Goal: Task Accomplishment & Management: Complete application form

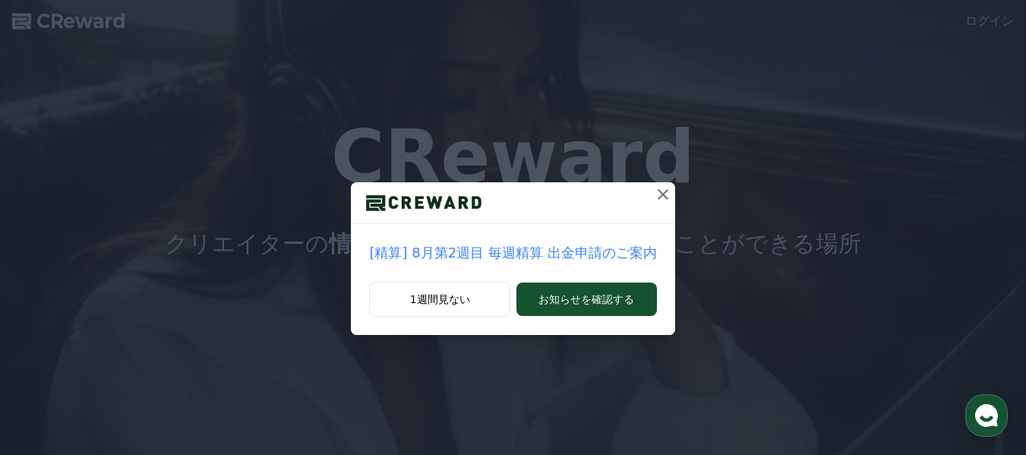
click at [660, 198] on icon at bounding box center [662, 194] width 11 height 11
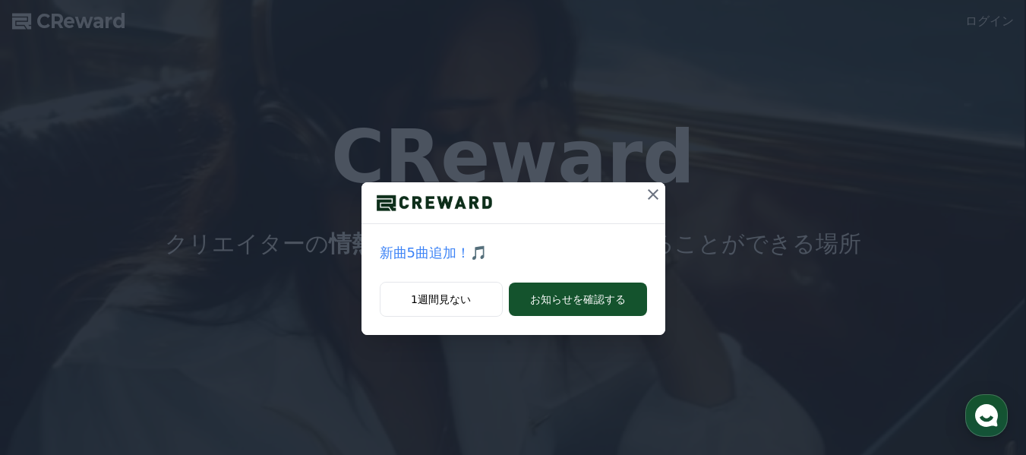
click at [655, 194] on icon at bounding box center [653, 194] width 18 height 18
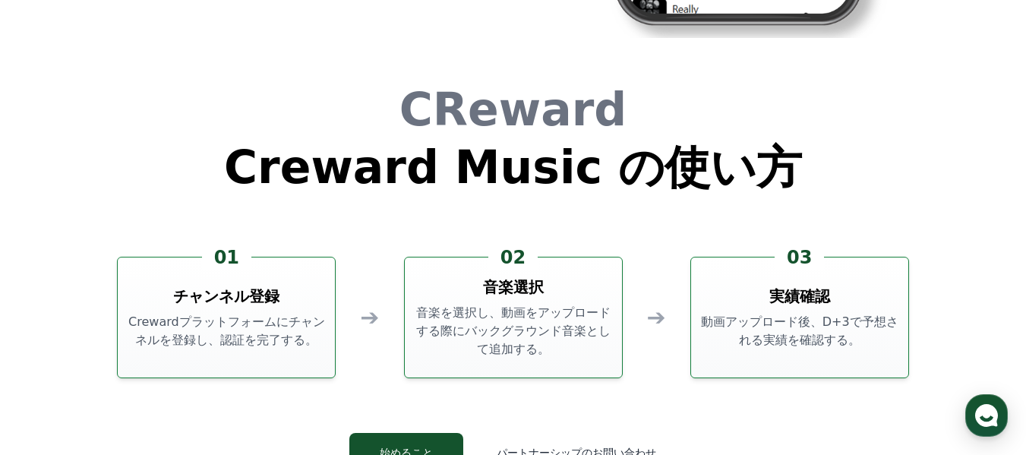
scroll to position [4024, 0]
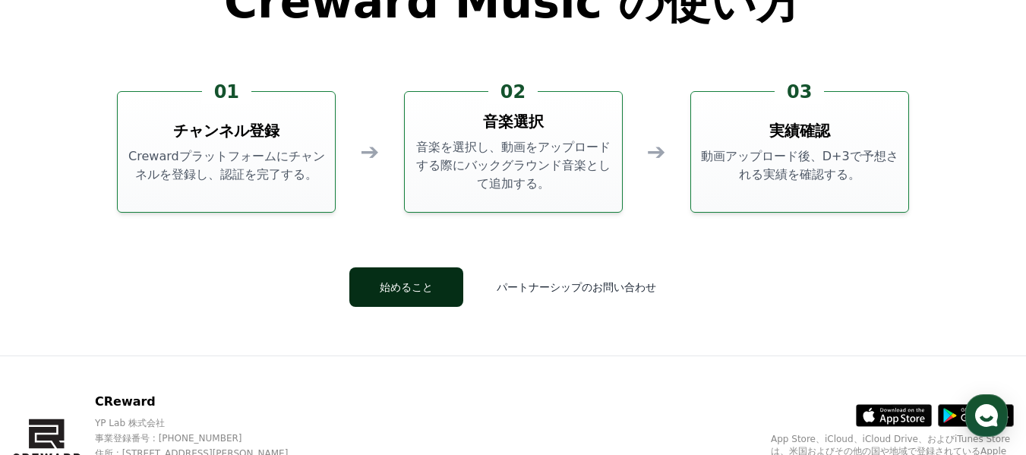
click at [424, 291] on button "始めること" at bounding box center [406, 286] width 114 height 39
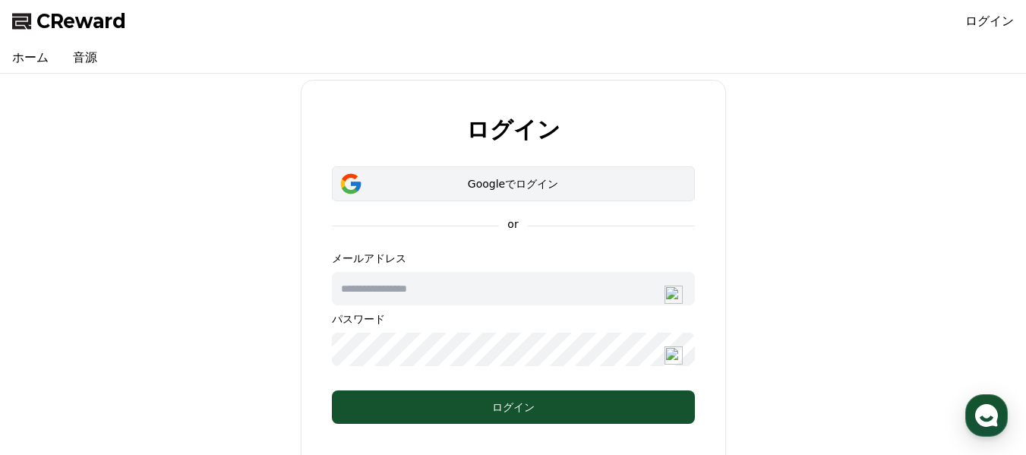
click at [537, 186] on div "Googleでログイン" at bounding box center [513, 183] width 319 height 15
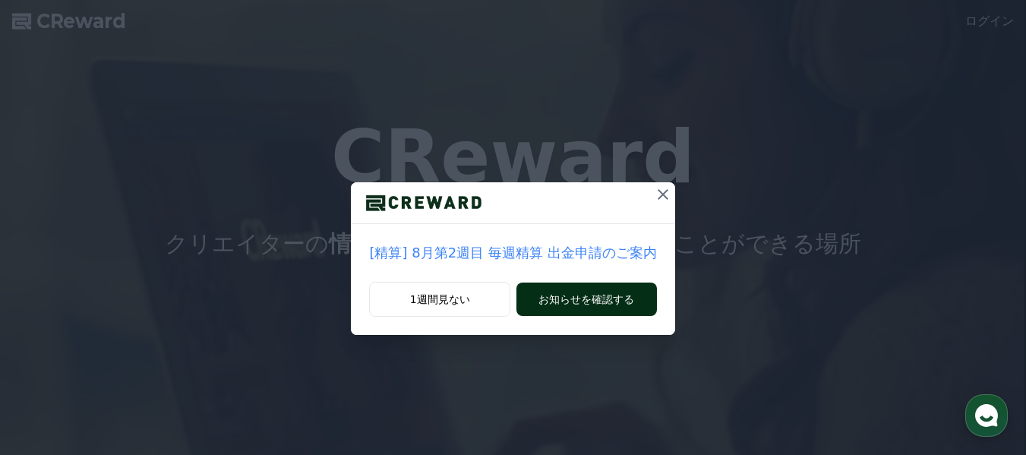
click at [582, 295] on button "お知らせを確認する" at bounding box center [586, 298] width 140 height 33
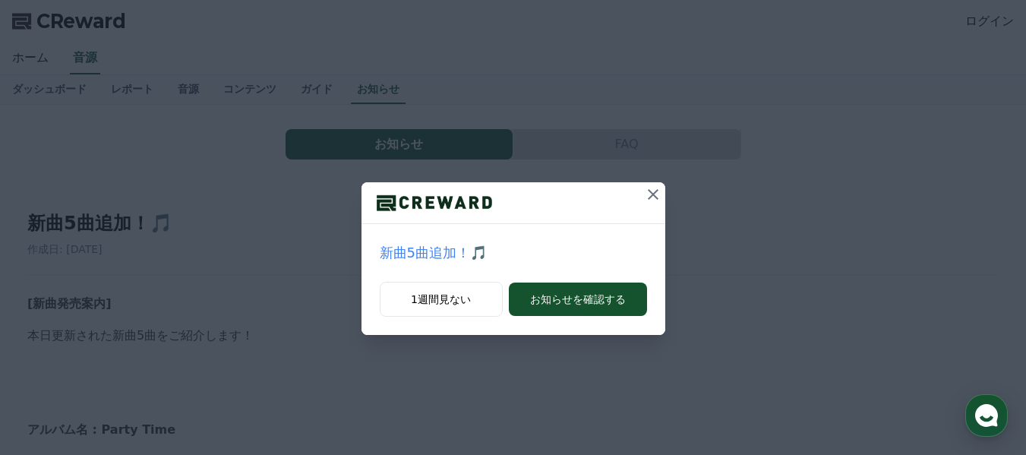
click at [655, 198] on icon at bounding box center [653, 194] width 18 height 18
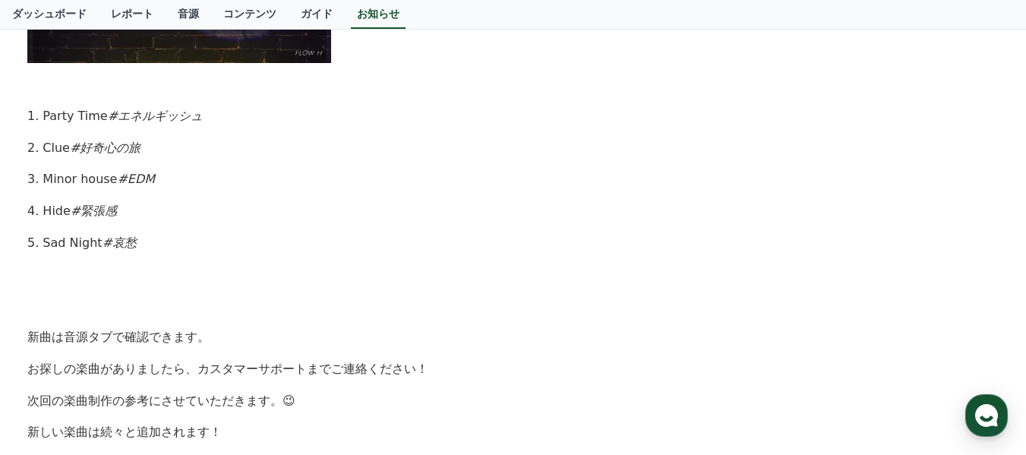
scroll to position [759, 0]
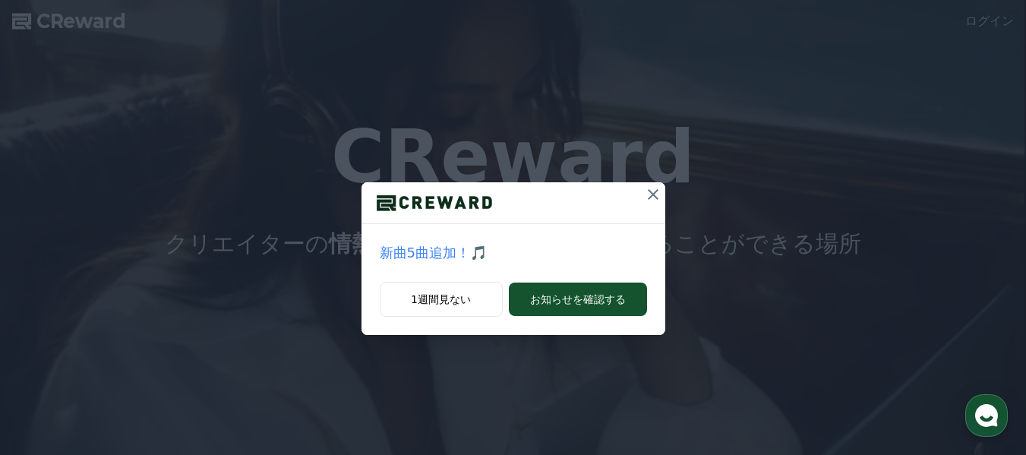
click at [651, 194] on icon at bounding box center [653, 194] width 11 height 11
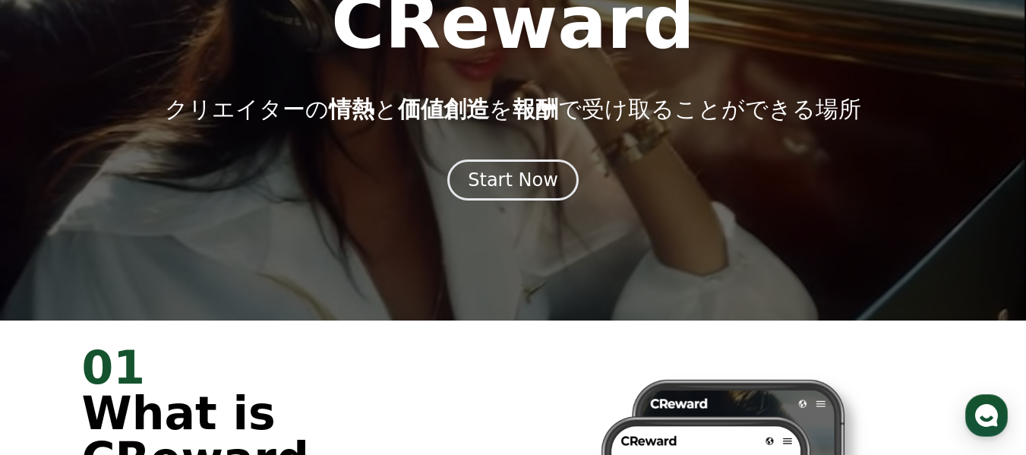
scroll to position [152, 0]
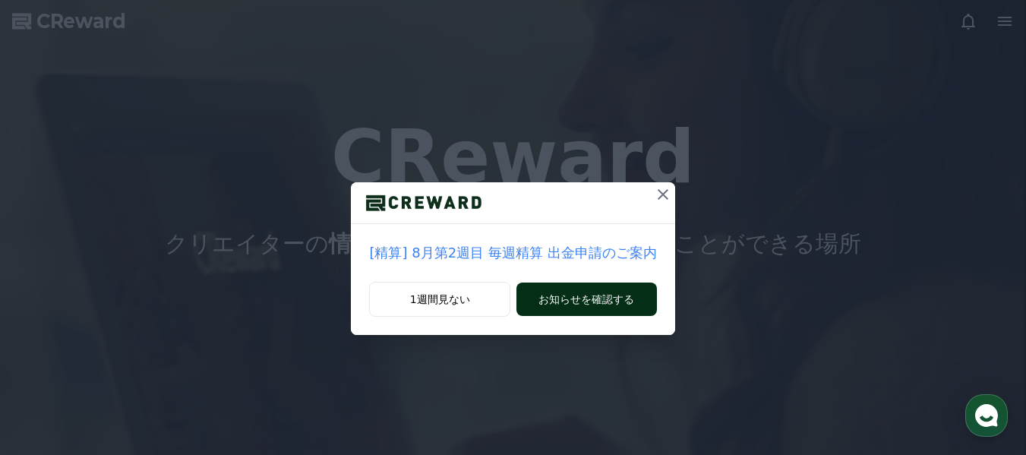
click at [563, 292] on button "お知らせを確認する" at bounding box center [586, 298] width 140 height 33
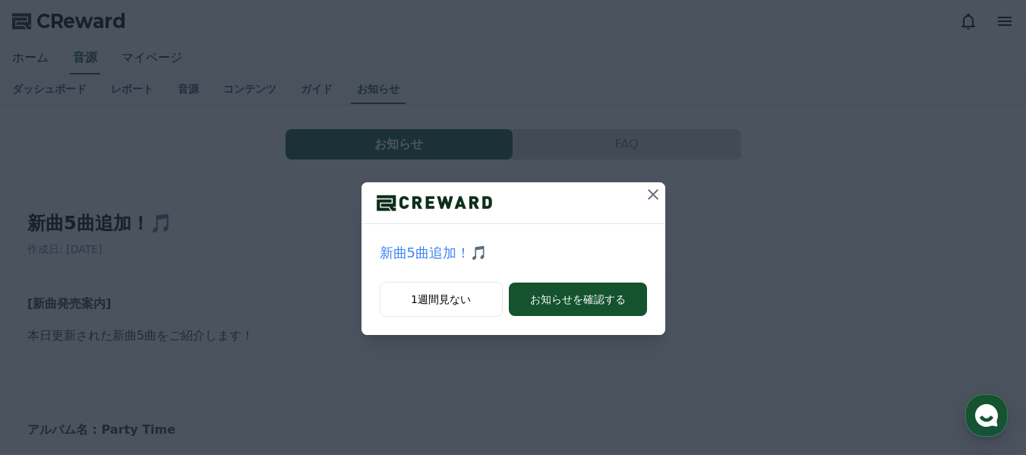
click at [432, 253] on p "新曲5曲追加！🎵" at bounding box center [513, 252] width 267 height 21
click at [652, 194] on icon at bounding box center [653, 194] width 11 height 11
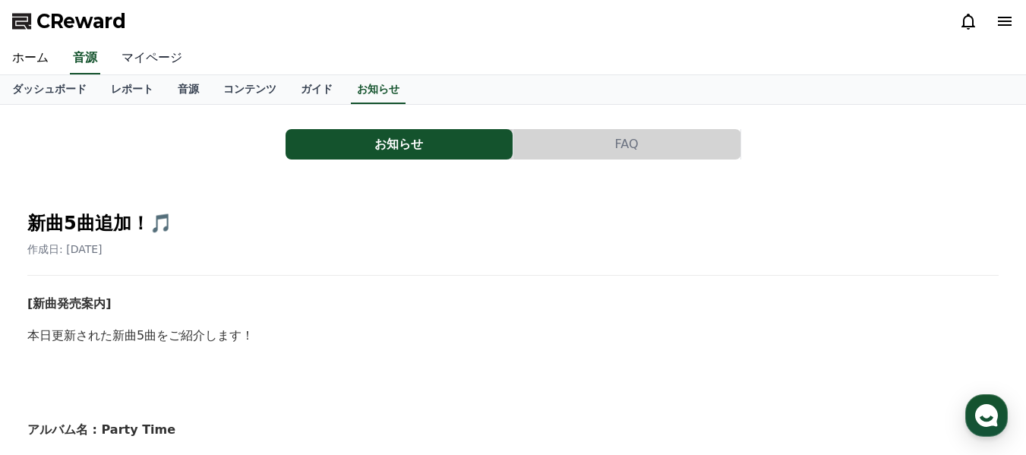
click at [144, 58] on link "マイページ" at bounding box center [151, 59] width 85 height 32
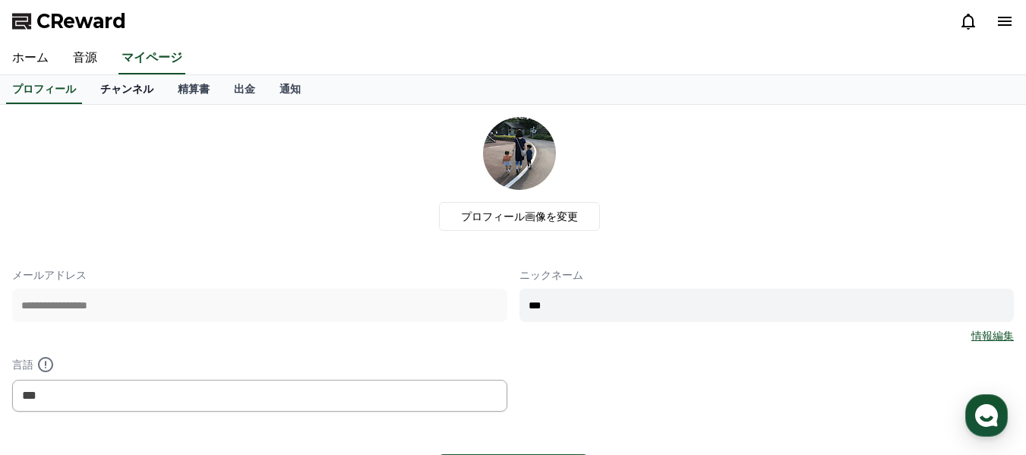
click at [101, 87] on link "チャンネル" at bounding box center [126, 89] width 77 height 29
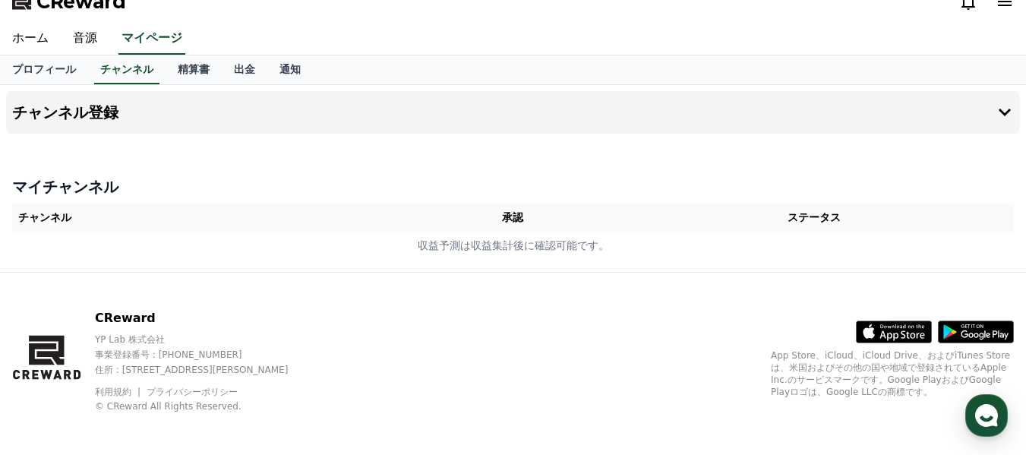
scroll to position [26, 0]
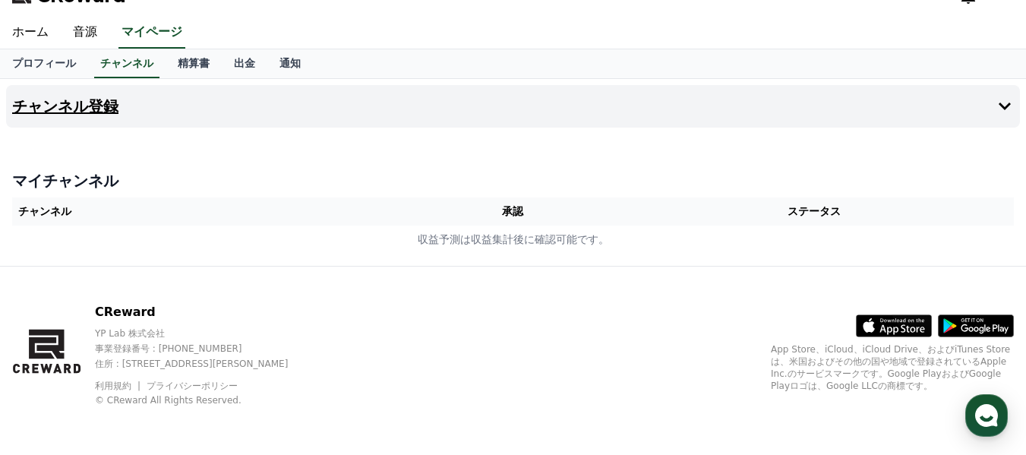
click at [1007, 104] on icon at bounding box center [1004, 106] width 18 height 18
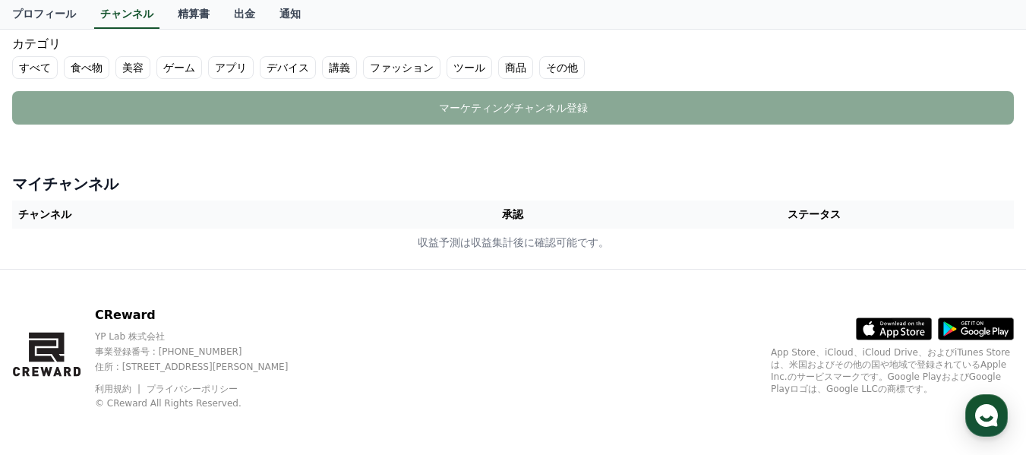
scroll to position [421, 0]
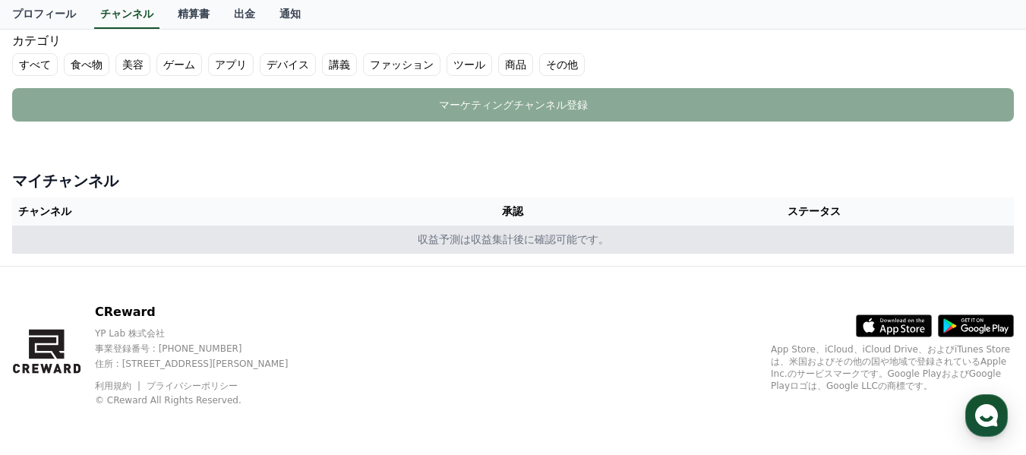
click at [186, 238] on td "収益予測は収益集計後に確認可能です。" at bounding box center [512, 239] width 1001 height 28
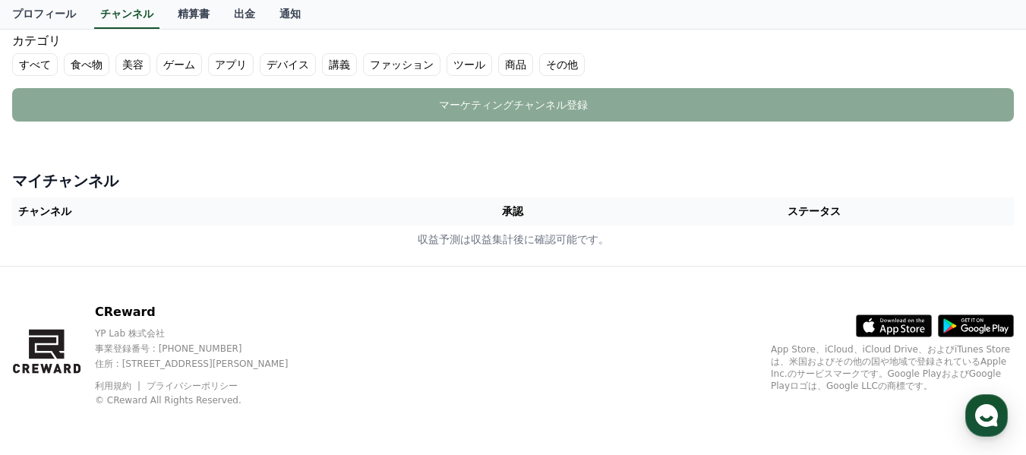
click at [64, 219] on th "チャンネル" at bounding box center [211, 211] width 399 height 28
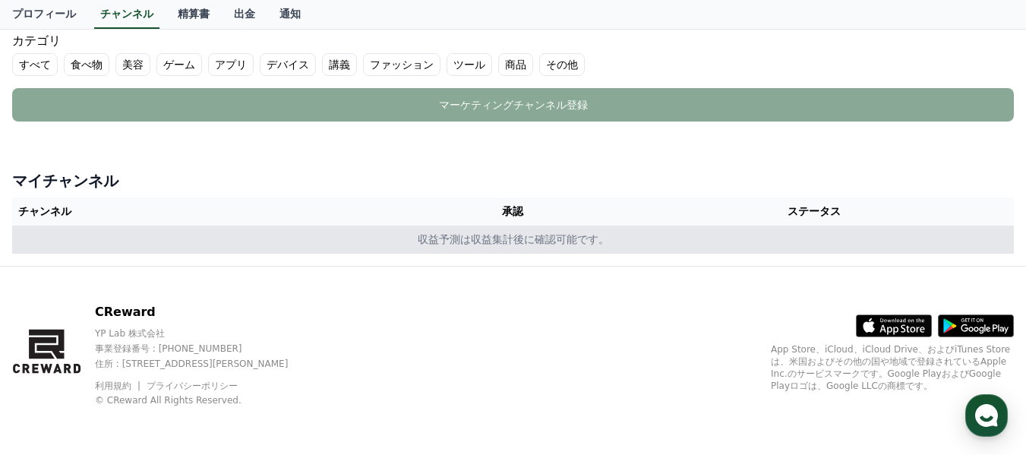
drag, startPoint x: 74, startPoint y: 244, endPoint x: 288, endPoint y: 237, distance: 214.2
click at [288, 237] on td "収益予測は収益集計後に確認可能です。" at bounding box center [512, 239] width 1001 height 28
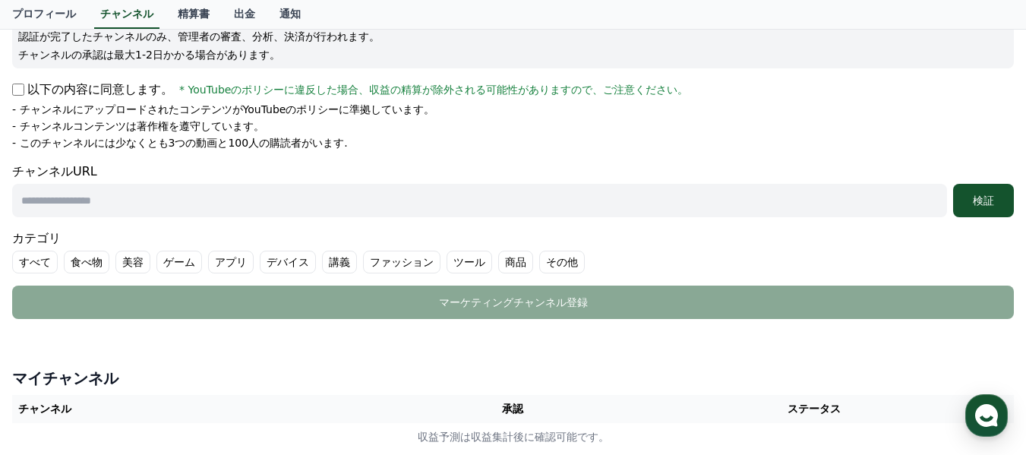
scroll to position [193, 0]
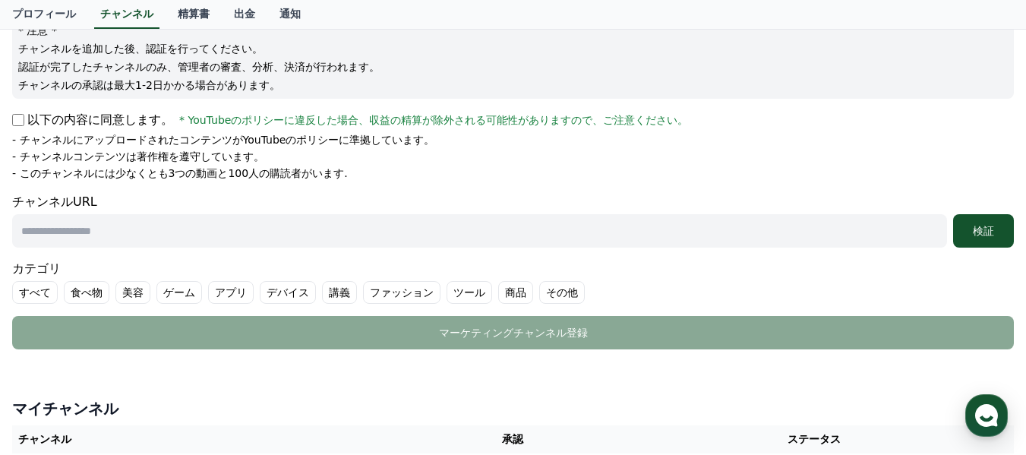
click at [58, 225] on input "text" at bounding box center [479, 230] width 935 height 33
paste input "**********"
click at [982, 234] on div "検証" at bounding box center [983, 230] width 49 height 15
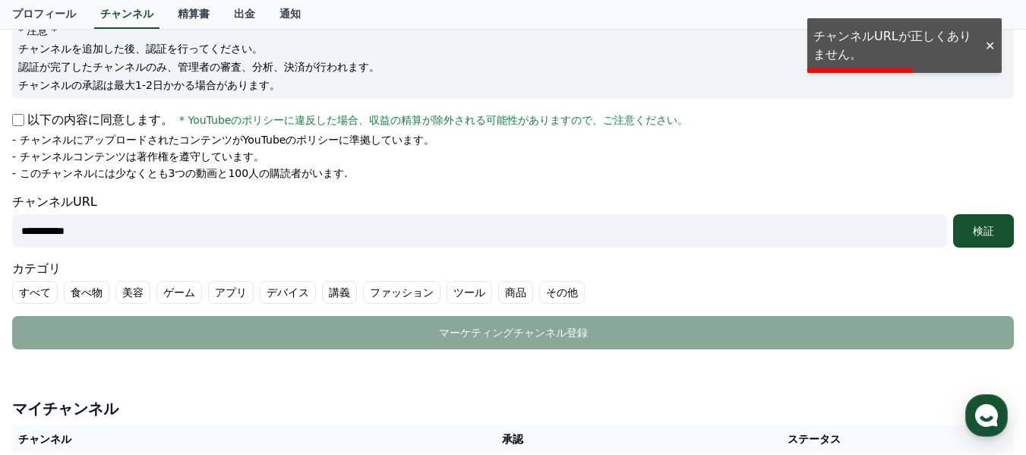
click at [985, 42] on div at bounding box center [989, 46] width 24 height 14
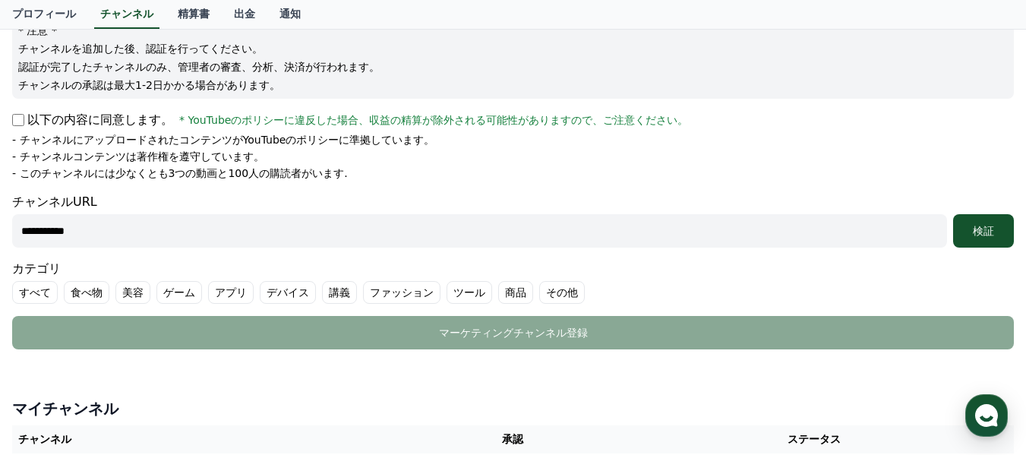
drag, startPoint x: 124, startPoint y: 231, endPoint x: 17, endPoint y: 232, distance: 106.3
click at [17, 232] on input "**********" at bounding box center [479, 230] width 935 height 33
paste input "**********"
click at [995, 226] on div "検証" at bounding box center [983, 230] width 49 height 15
drag, startPoint x: 395, startPoint y: 225, endPoint x: 5, endPoint y: 227, distance: 389.5
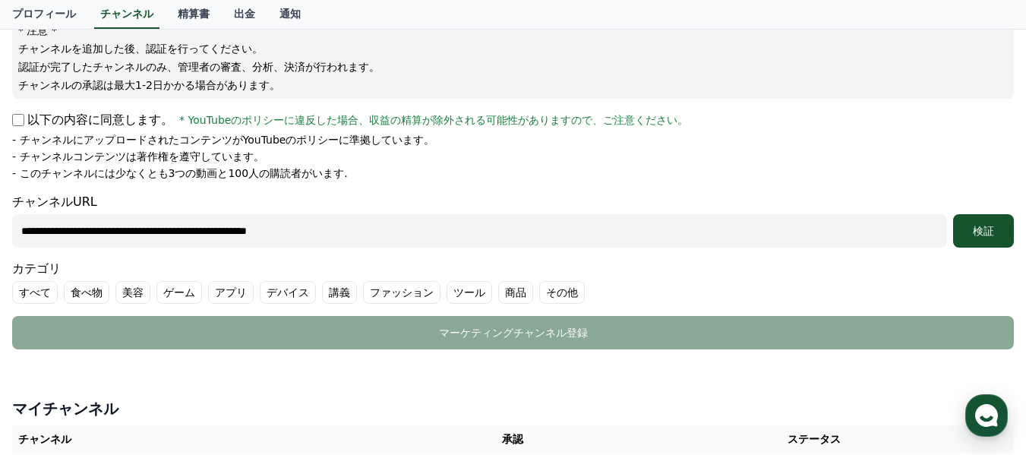
click at [5, 227] on div "**********" at bounding box center [513, 203] width 1026 height 582
paste input "text"
type input "**********"
click at [985, 229] on div "検証" at bounding box center [983, 230] width 49 height 15
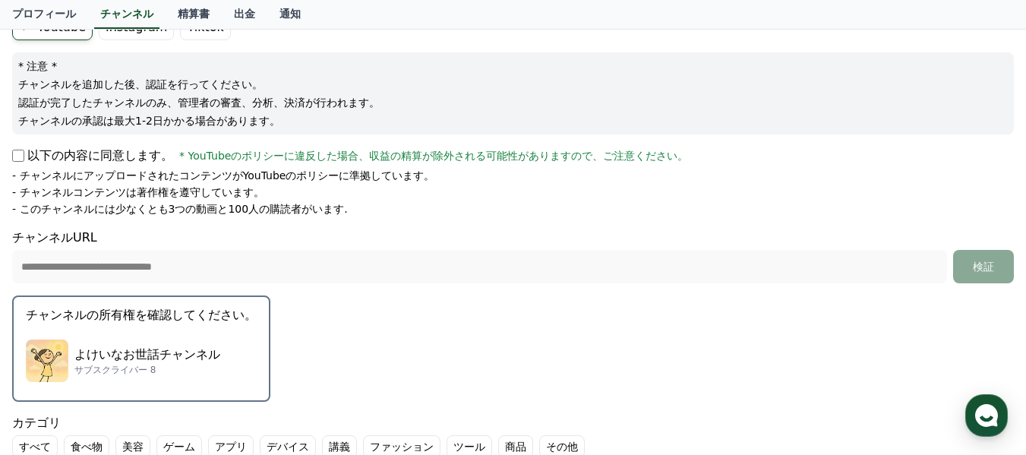
scroll to position [84, 0]
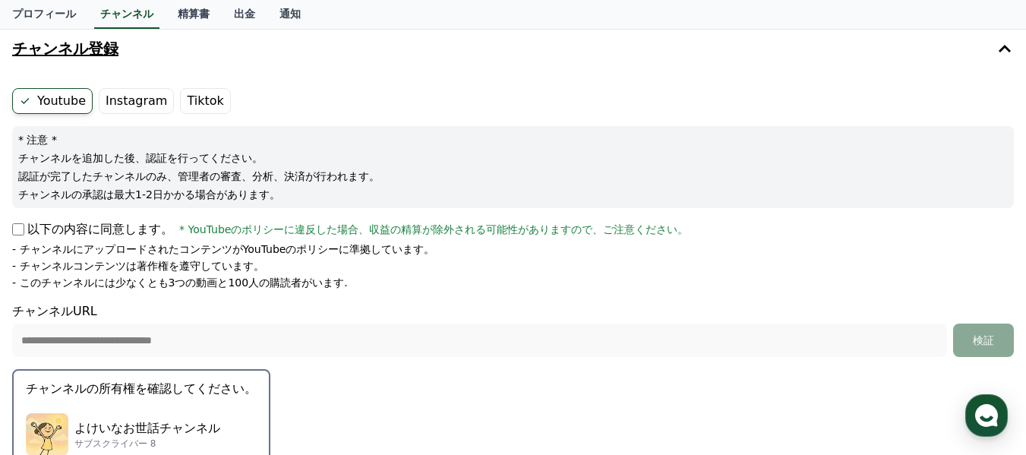
click at [128, 106] on label "Instagram" at bounding box center [136, 101] width 75 height 26
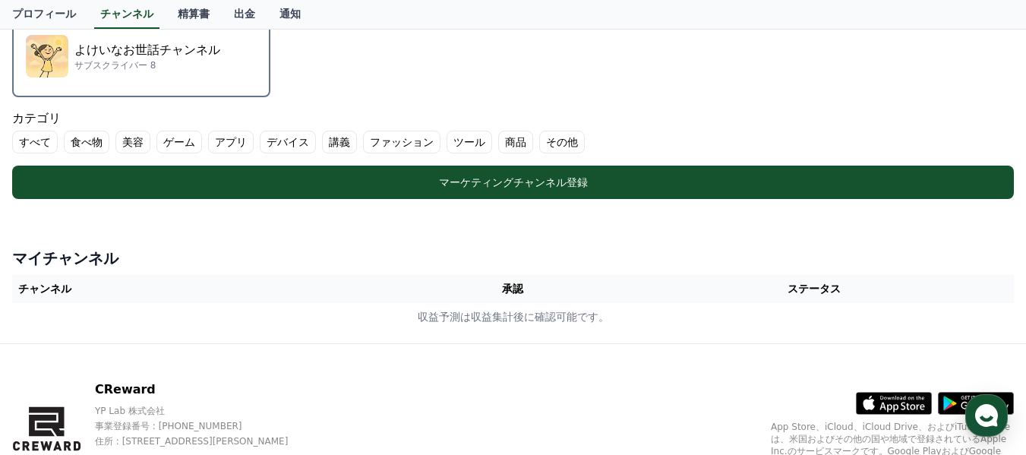
scroll to position [463, 0]
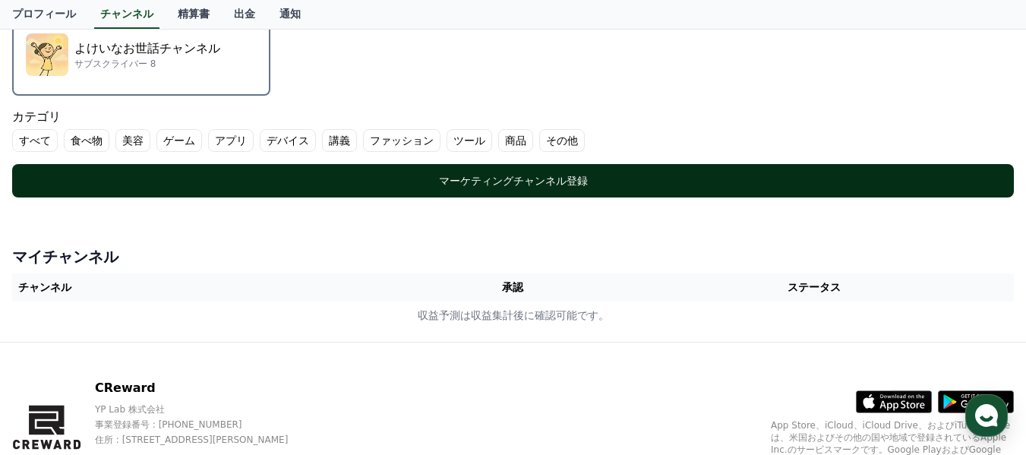
click at [525, 181] on div "マーケティングチャンネル登録" at bounding box center [513, 180] width 941 height 15
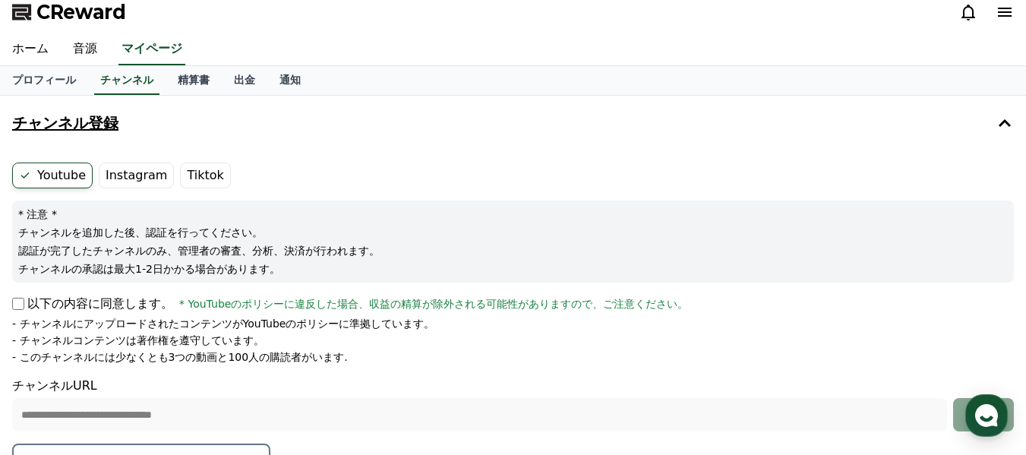
scroll to position [8, 0]
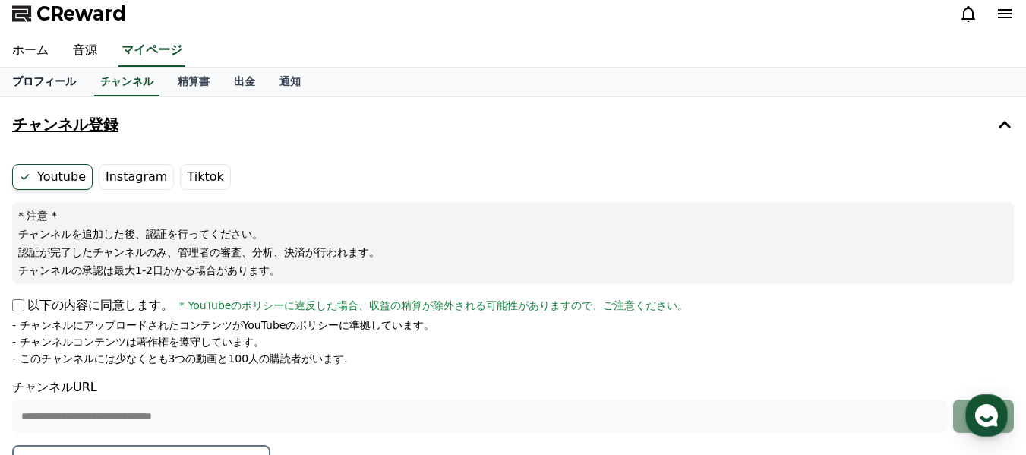
click at [37, 86] on link "プロフィール" at bounding box center [44, 82] width 88 height 29
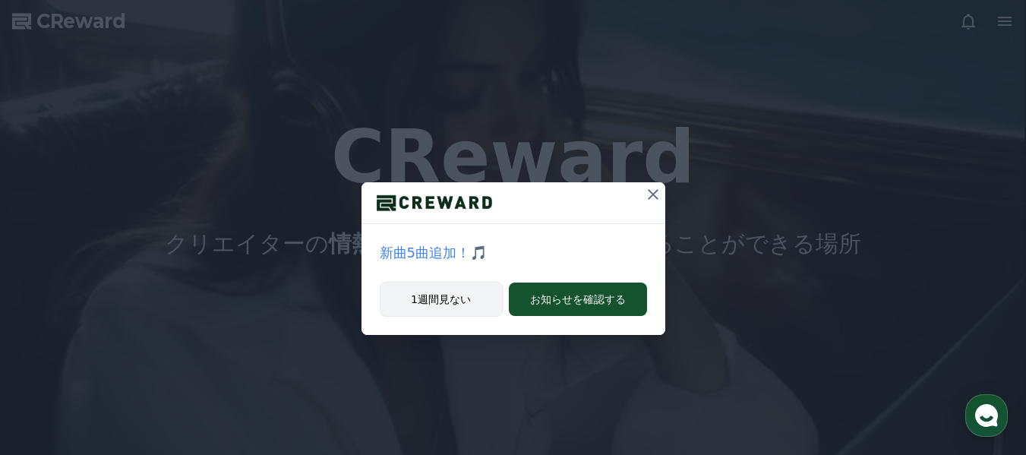
click at [449, 305] on button "1週間見ない" at bounding box center [441, 299] width 123 height 35
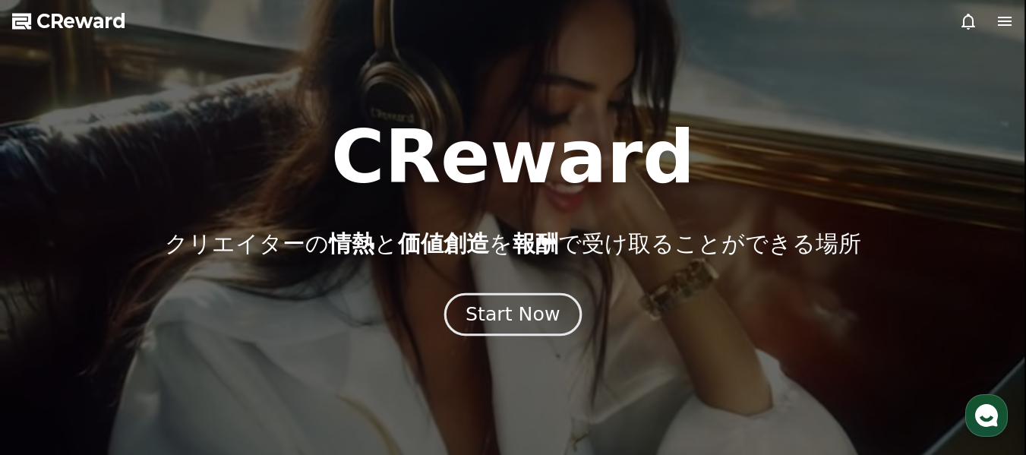
click at [530, 325] on div "Start Now" at bounding box center [512, 314] width 94 height 26
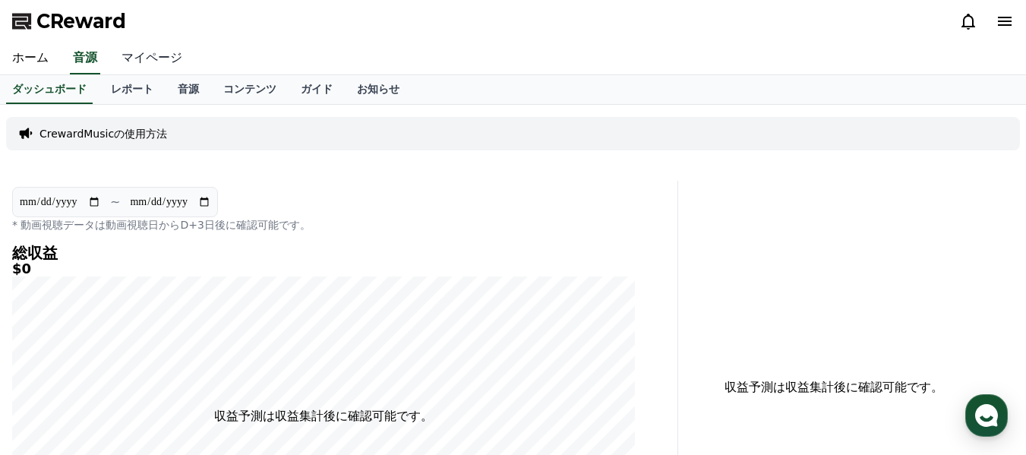
click at [149, 59] on link "マイページ" at bounding box center [151, 59] width 85 height 32
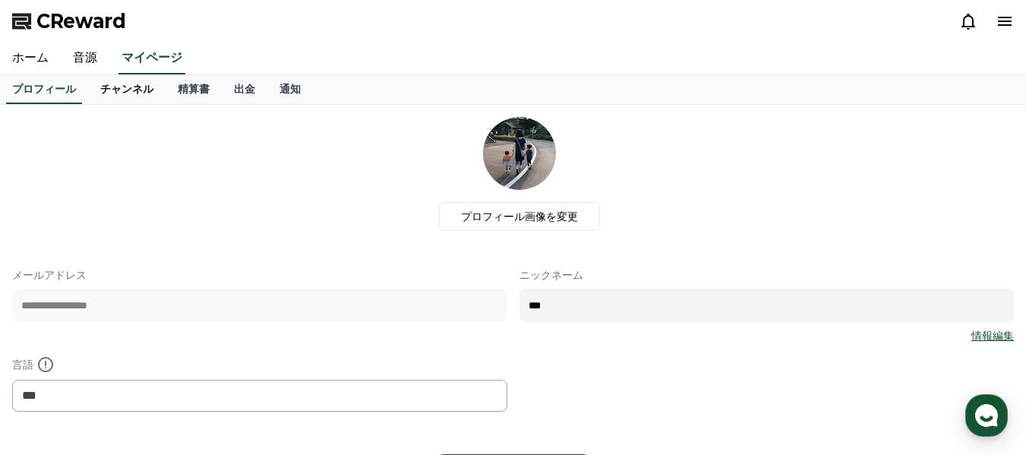
click at [115, 84] on link "チャンネル" at bounding box center [126, 89] width 77 height 29
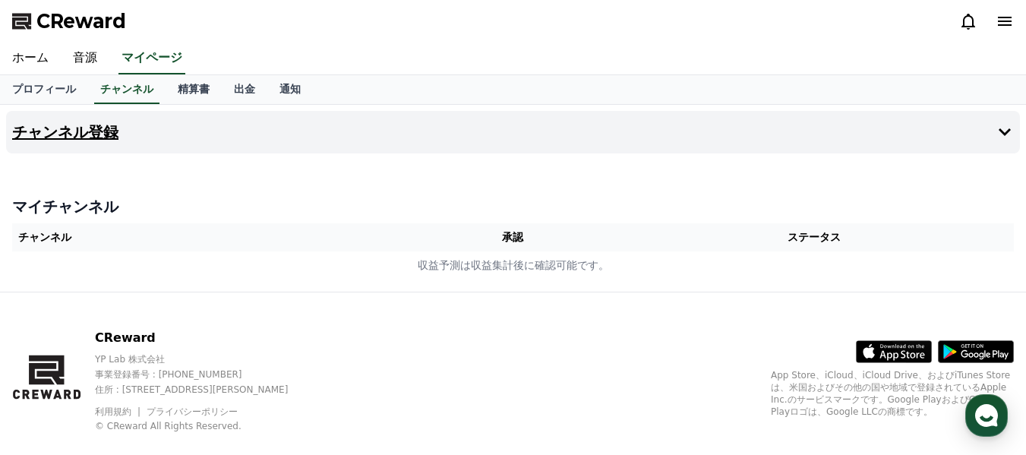
click at [101, 130] on h4 "チャンネル登録" at bounding box center [65, 132] width 106 height 17
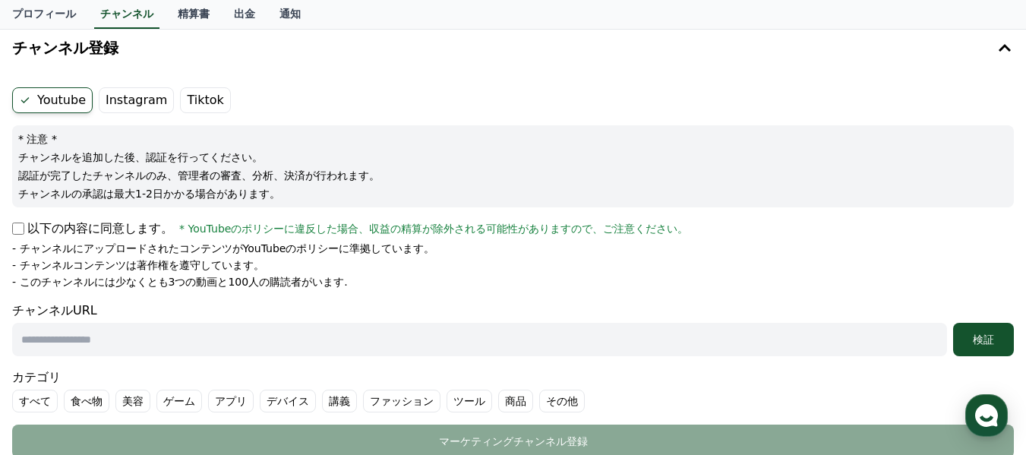
scroll to position [228, 0]
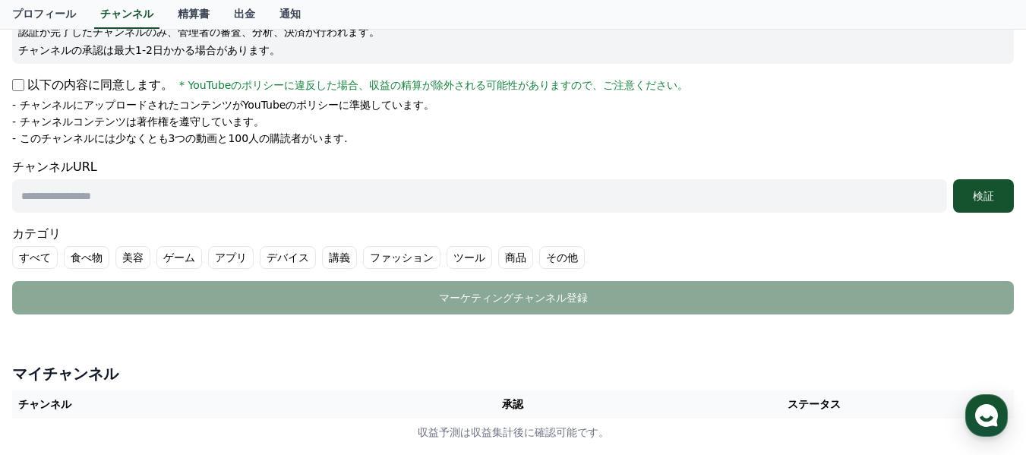
click at [43, 197] on input "text" at bounding box center [479, 195] width 935 height 33
paste input "**********"
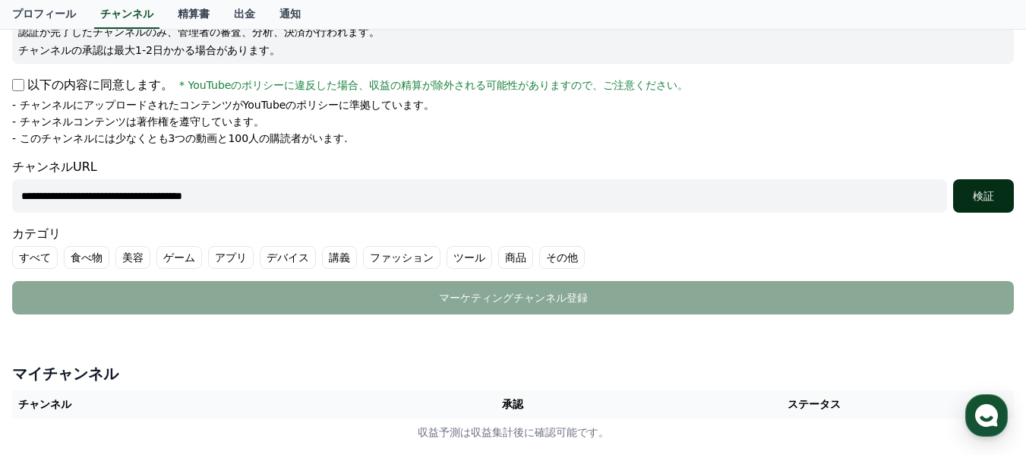
type input "**********"
click at [984, 185] on button "検証" at bounding box center [983, 195] width 61 height 33
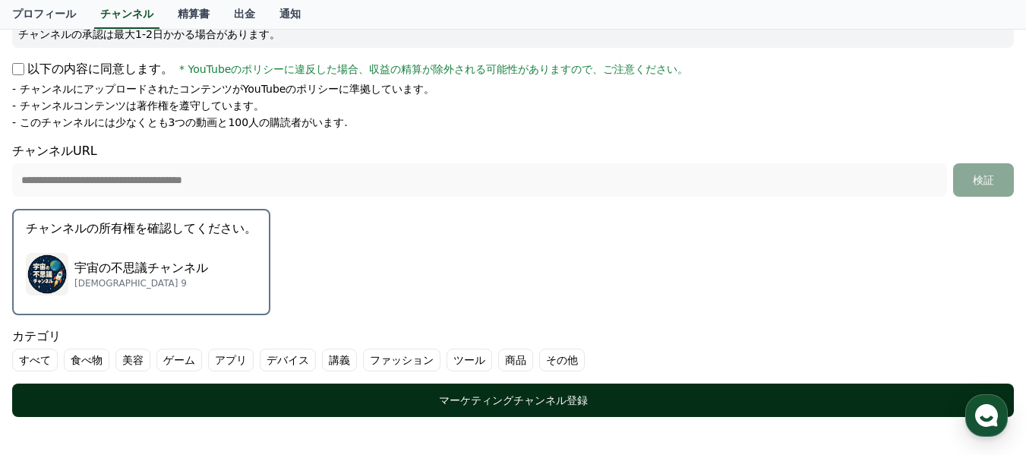
scroll to position [235, 0]
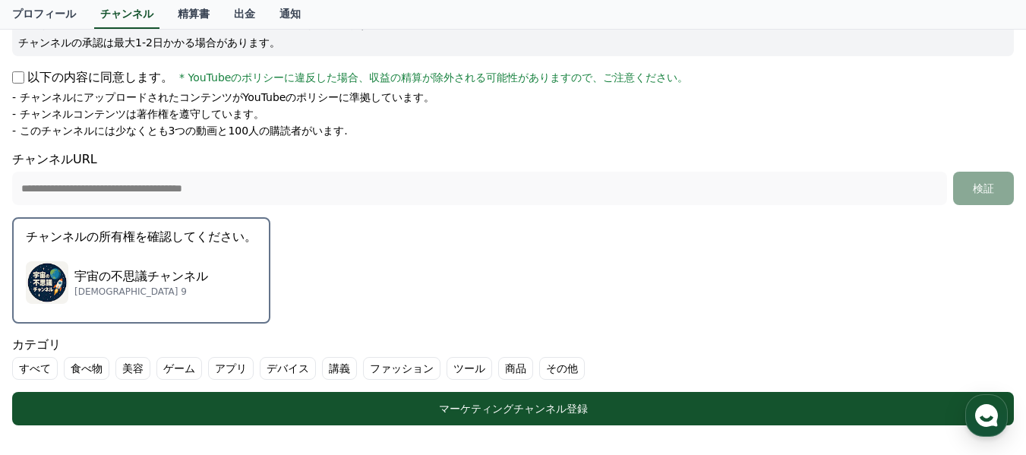
click at [151, 251] on button "チャンネルの所有権を確認してください。 宇宙の不思議チャンネル サブスクライバー 9" at bounding box center [141, 270] width 258 height 106
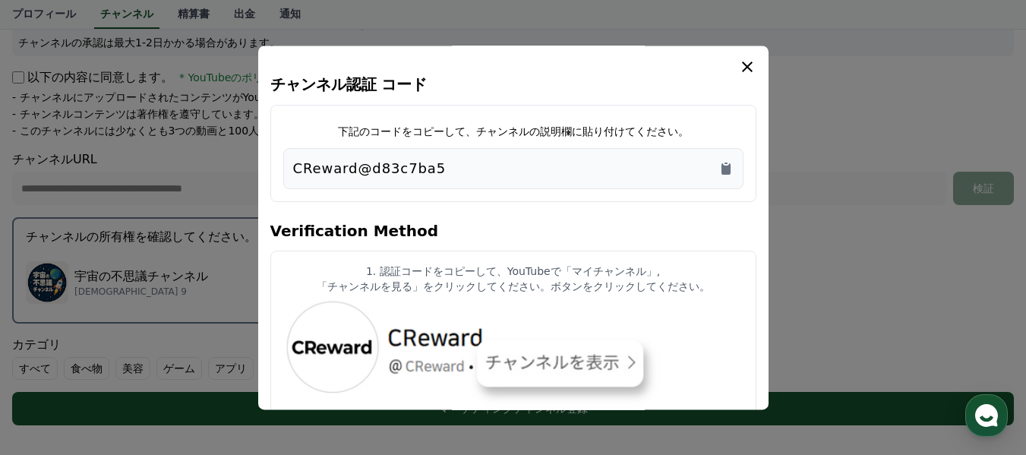
click at [440, 166] on div "CReward@d83c7ba5" at bounding box center [513, 168] width 440 height 21
click at [729, 169] on icon "Copy to clipboard" at bounding box center [725, 168] width 9 height 11
click at [748, 63] on icon "modal" at bounding box center [747, 67] width 18 height 18
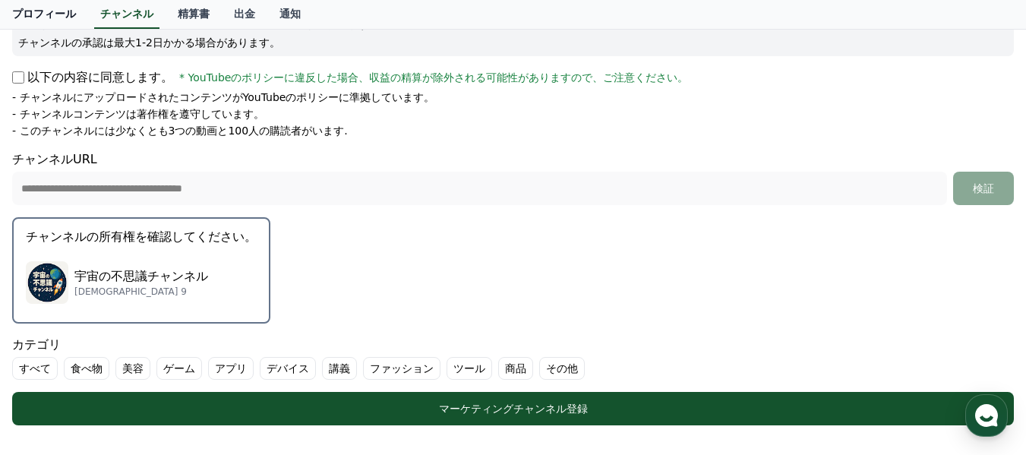
click at [40, 17] on link "プロフィール" at bounding box center [44, 14] width 88 height 29
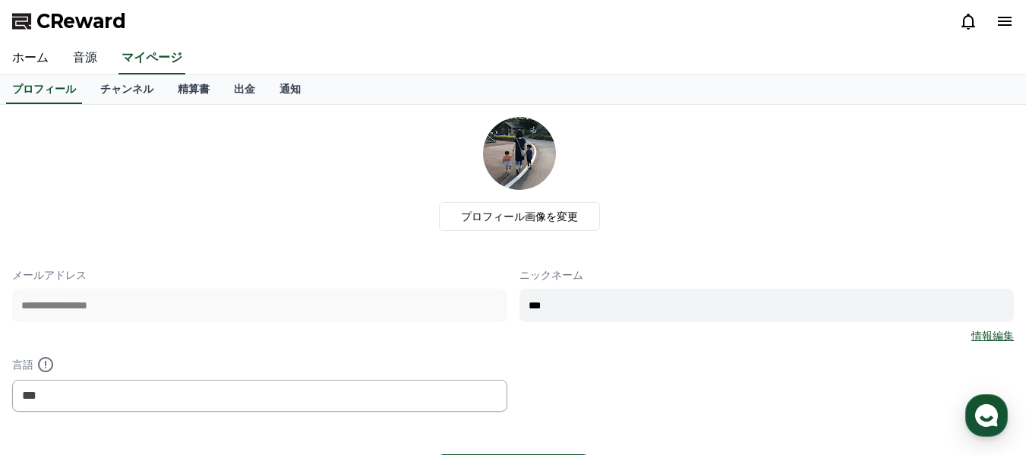
click at [73, 54] on link "音源" at bounding box center [85, 59] width 49 height 32
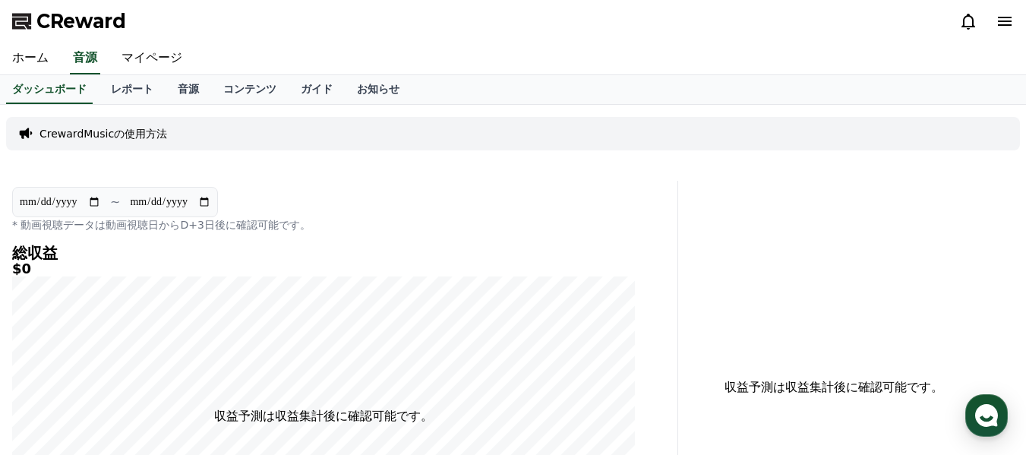
click at [118, 138] on p "CrewardMusicの使用方法" at bounding box center [103, 133] width 128 height 15
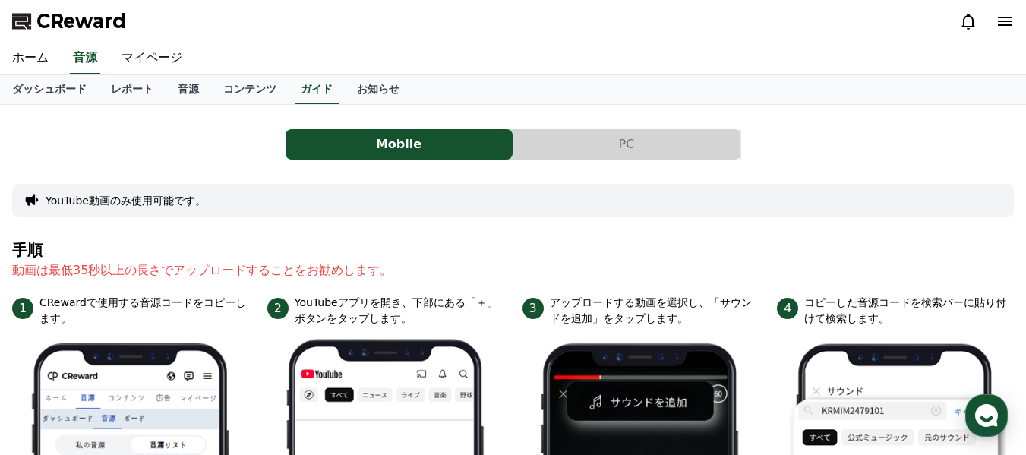
click at [612, 140] on button "PC" at bounding box center [626, 144] width 227 height 30
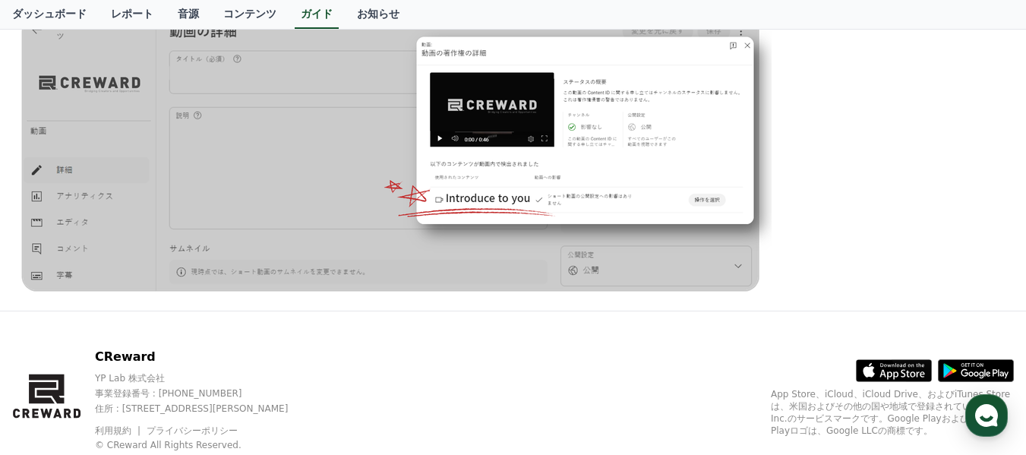
scroll to position [1639, 0]
